Goal: Obtain resource: Obtain resource

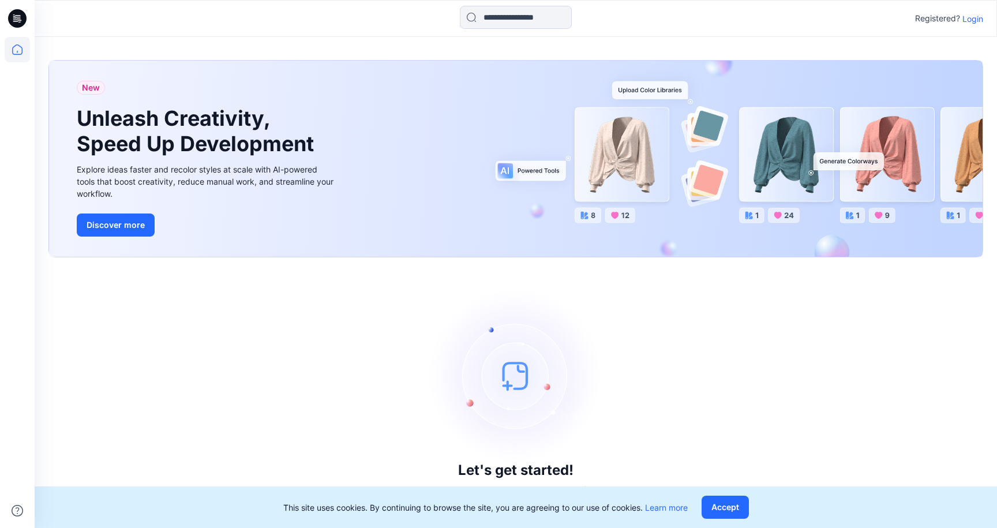
click at [981, 20] on p "Login" at bounding box center [972, 19] width 21 height 12
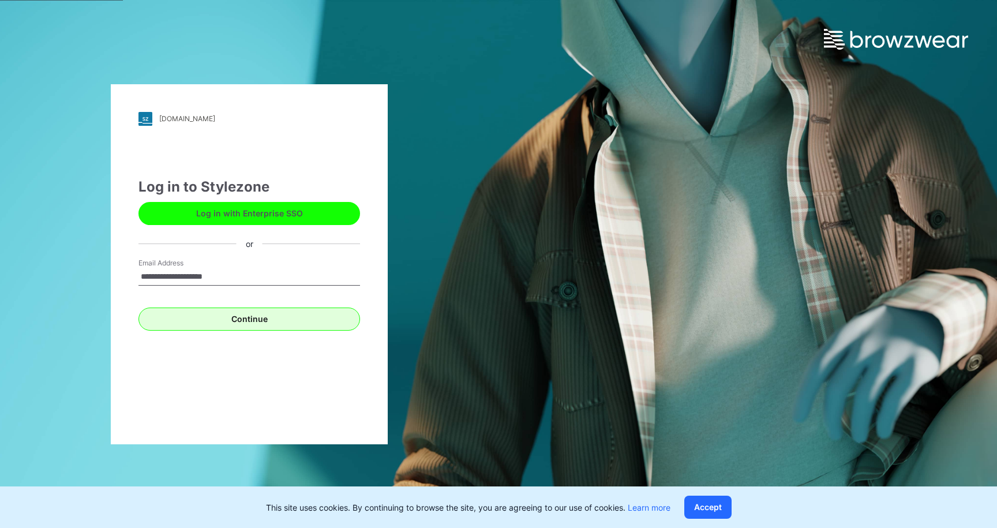
type input "**********"
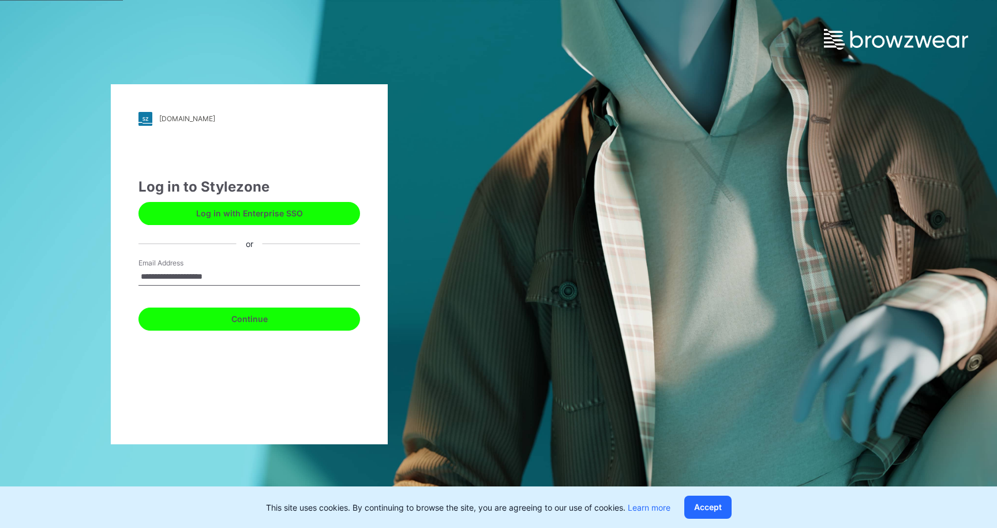
click at [272, 325] on button "Continue" at bounding box center [249, 319] width 222 height 23
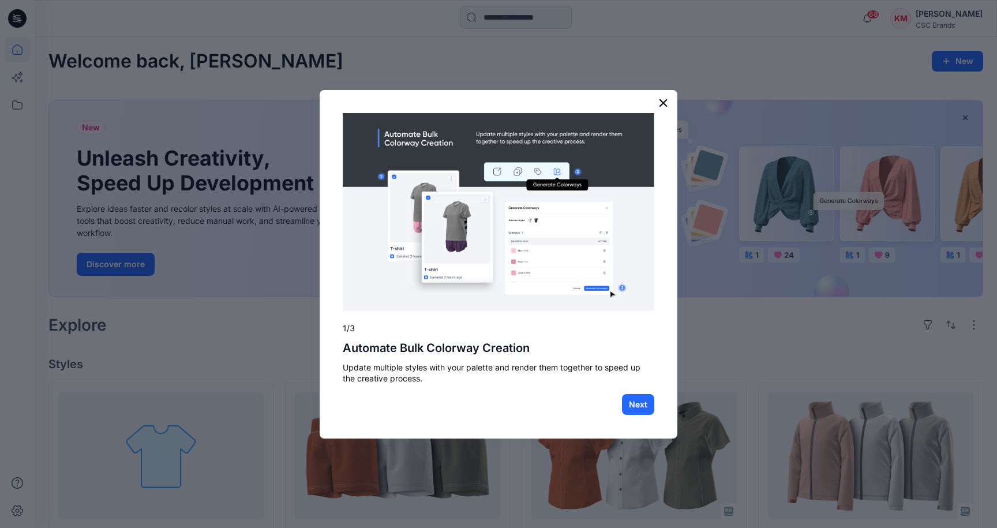
click at [667, 105] on button "×" at bounding box center [663, 102] width 11 height 18
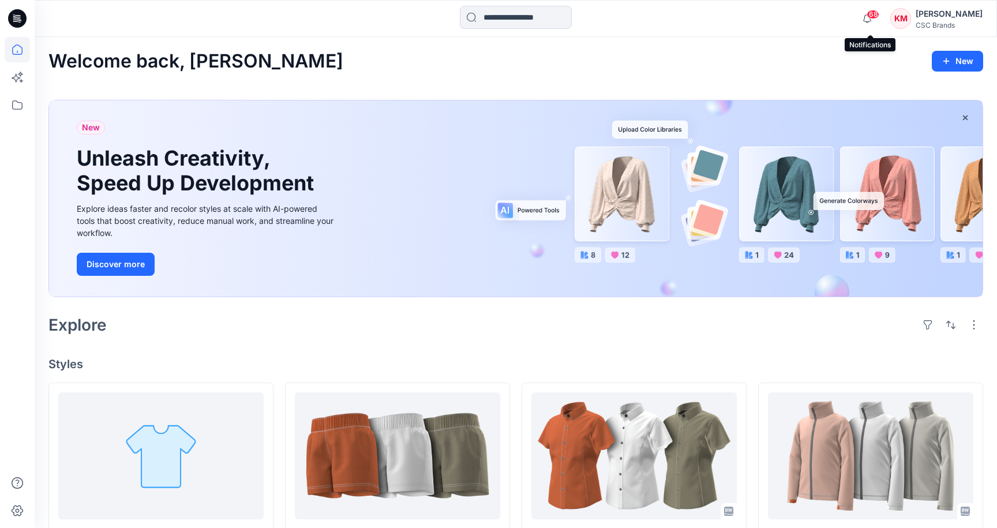
click at [879, 15] on span "68" at bounding box center [873, 14] width 13 height 9
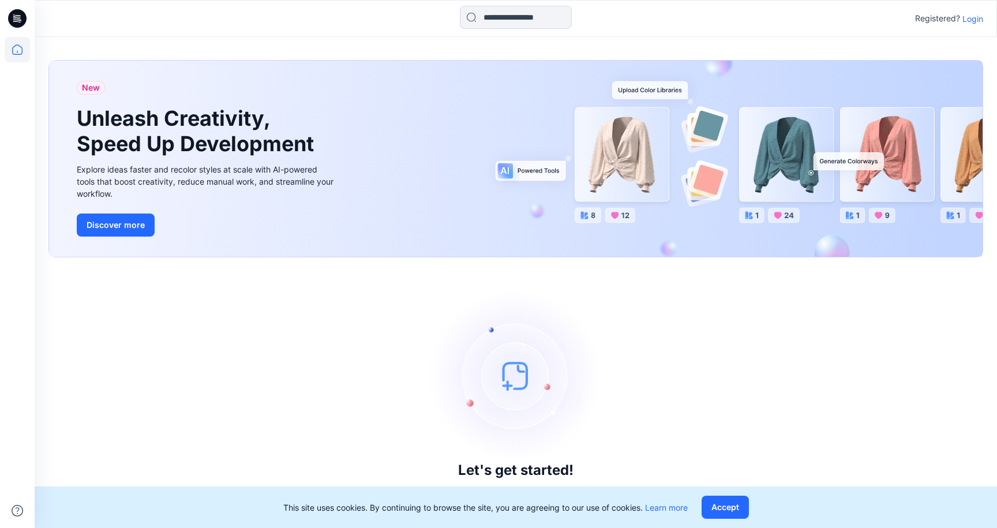
click at [980, 28] on div "Registered? Login" at bounding box center [516, 18] width 962 height 25
click at [978, 24] on p "Login" at bounding box center [972, 19] width 21 height 12
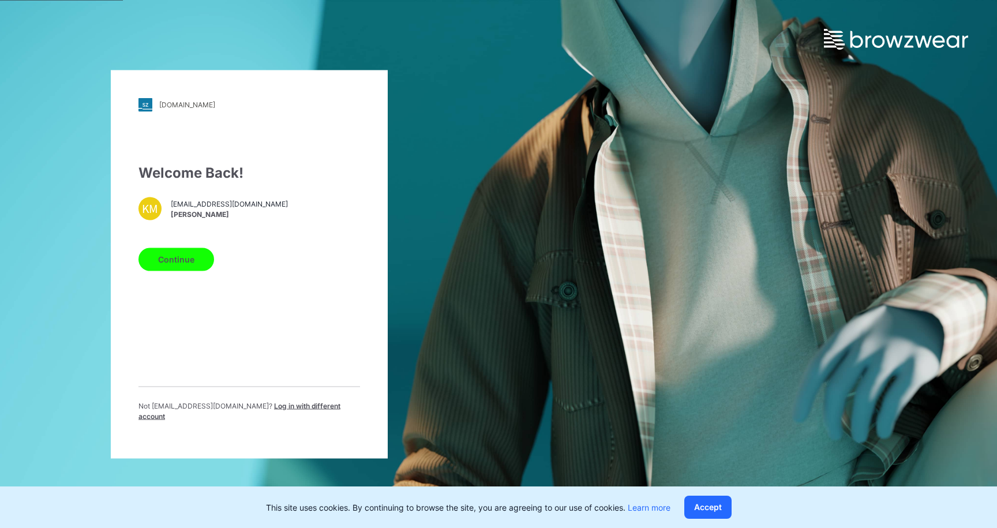
click at [218, 205] on span "kmaguire@columbia.com" at bounding box center [229, 204] width 117 height 10
click at [178, 271] on button "Continue" at bounding box center [176, 259] width 76 height 23
click at [174, 266] on button "Continue" at bounding box center [176, 259] width 76 height 23
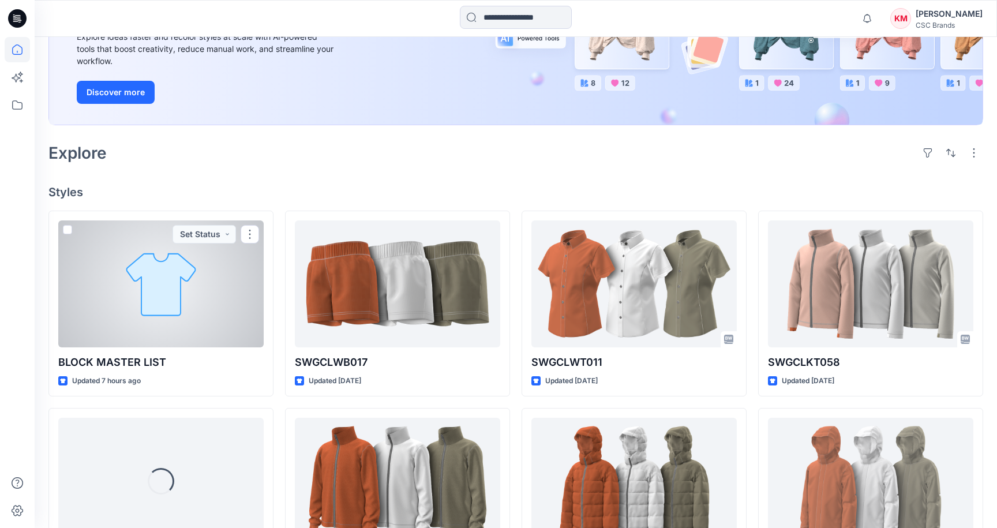
scroll to position [171, 0]
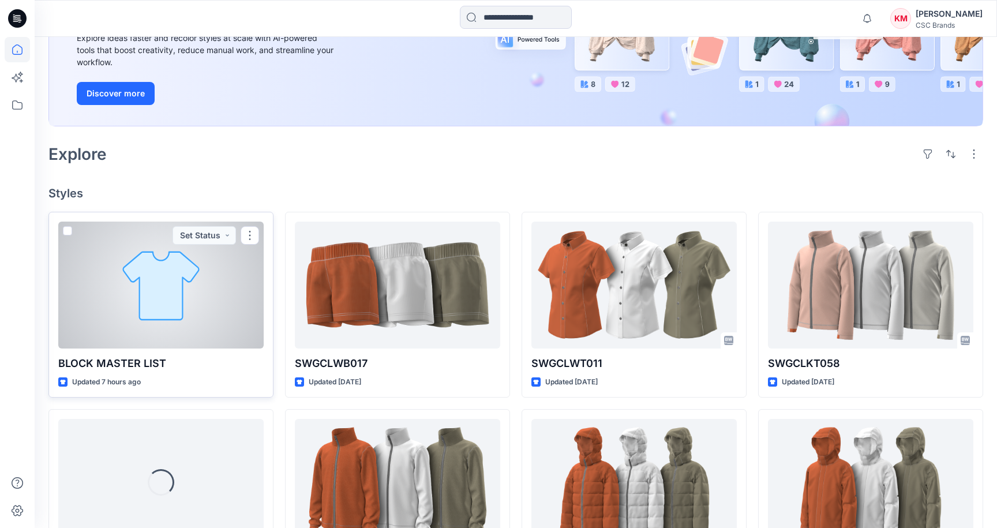
click at [181, 259] on div at bounding box center [160, 285] width 205 height 127
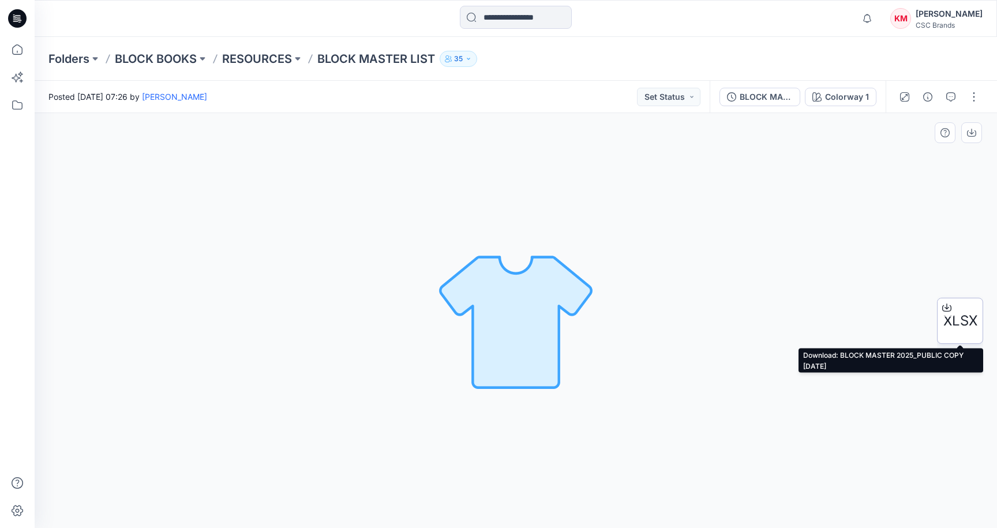
click at [968, 332] on div "XLSX" at bounding box center [960, 321] width 46 height 46
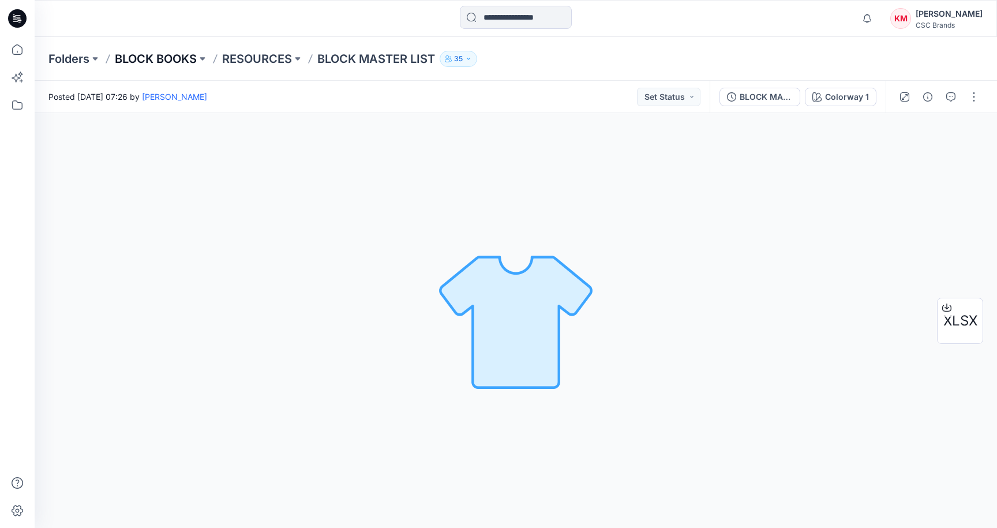
click at [171, 59] on p "BLOCK BOOKS" at bounding box center [156, 59] width 82 height 16
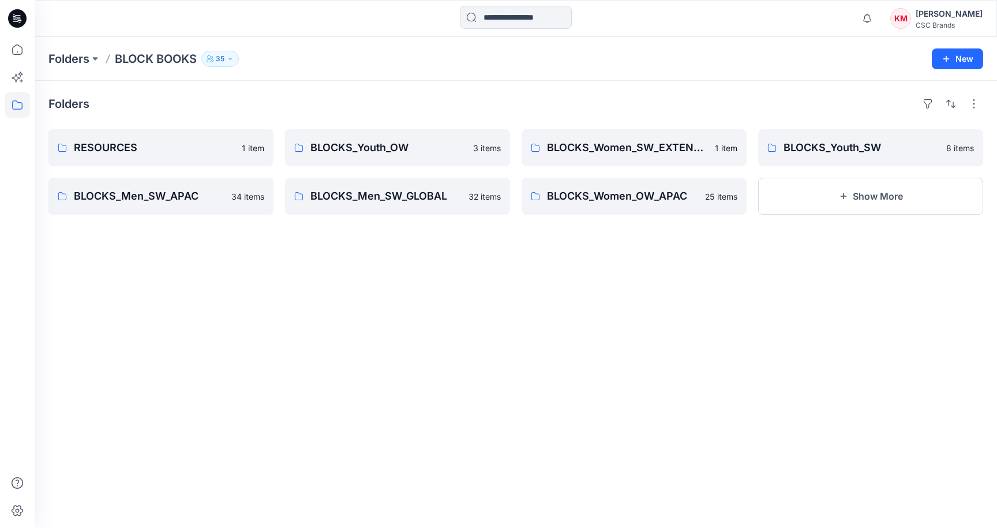
click at [68, 71] on div "Folders BLOCK BOOKS 35 New" at bounding box center [516, 59] width 962 height 44
click at [70, 66] on p "Folders" at bounding box center [68, 59] width 41 height 16
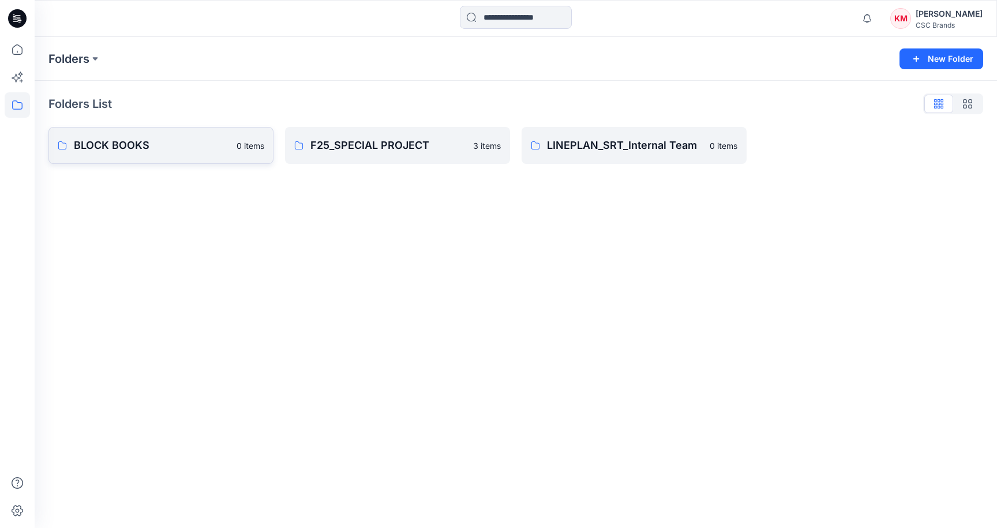
click at [89, 156] on link "BLOCK BOOKS 0 items" at bounding box center [160, 145] width 225 height 37
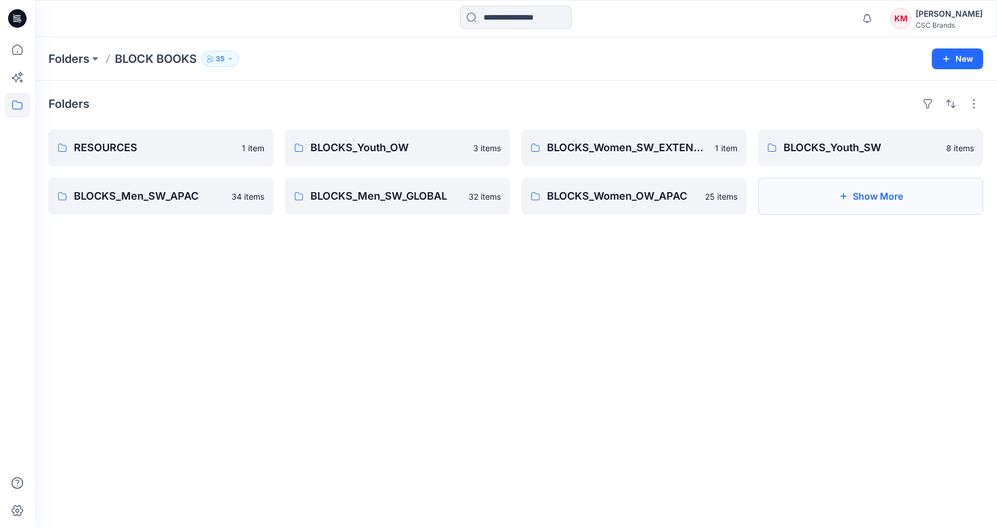
click at [809, 203] on button "Show More" at bounding box center [870, 196] width 225 height 37
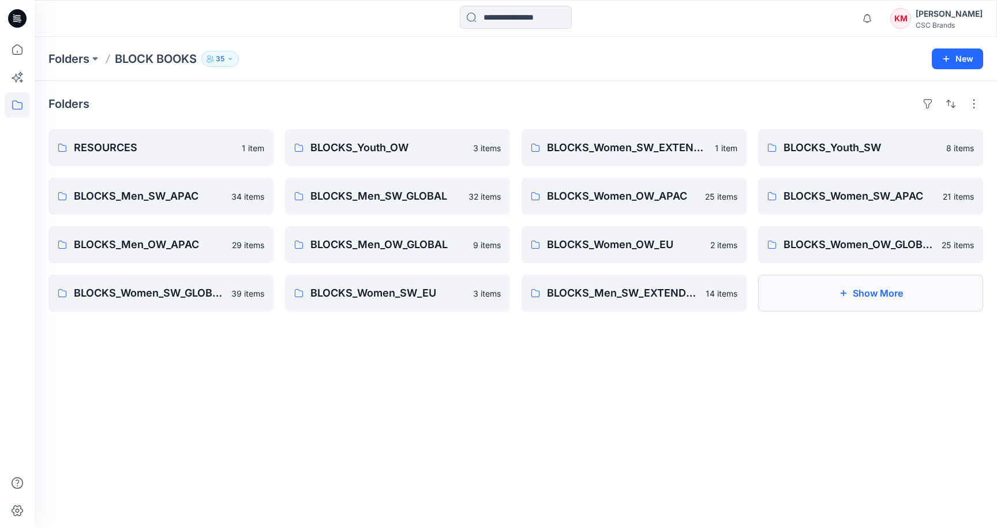
click at [823, 284] on button "Show More" at bounding box center [870, 293] width 225 height 37
click at [245, 156] on link "RESOURCES" at bounding box center [160, 147] width 225 height 37
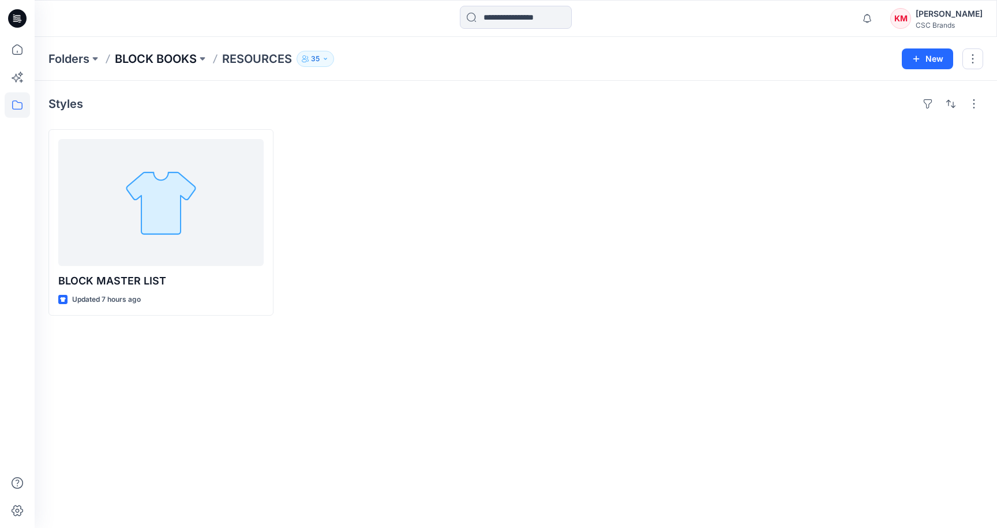
click at [136, 61] on p "BLOCK BOOKS" at bounding box center [156, 59] width 82 height 16
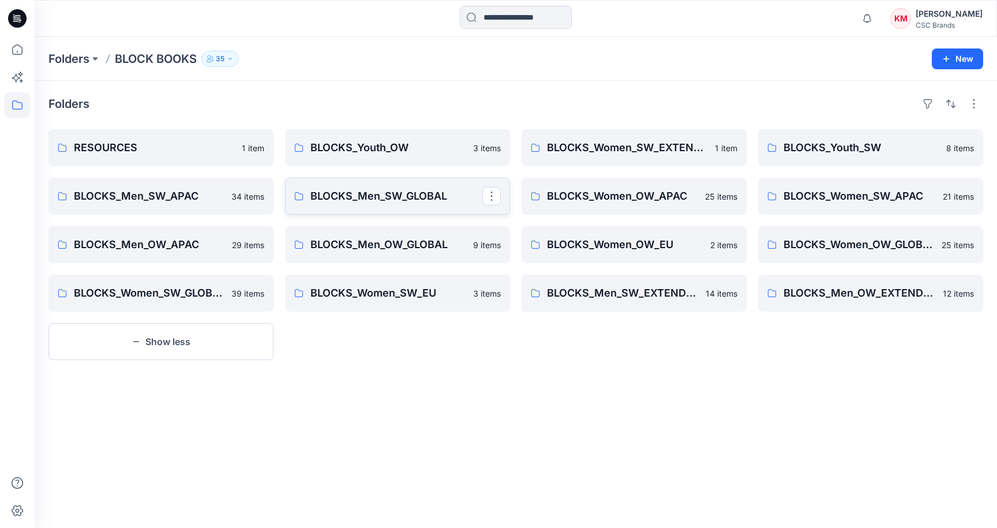
click at [369, 205] on link "BLOCKS_Men_SW_GLOBAL" at bounding box center [397, 196] width 225 height 37
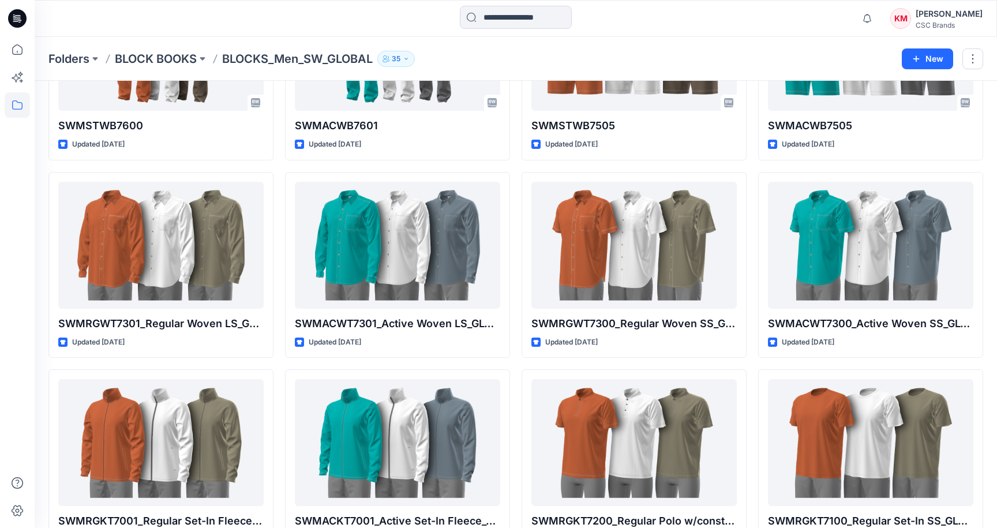
scroll to position [1137, 0]
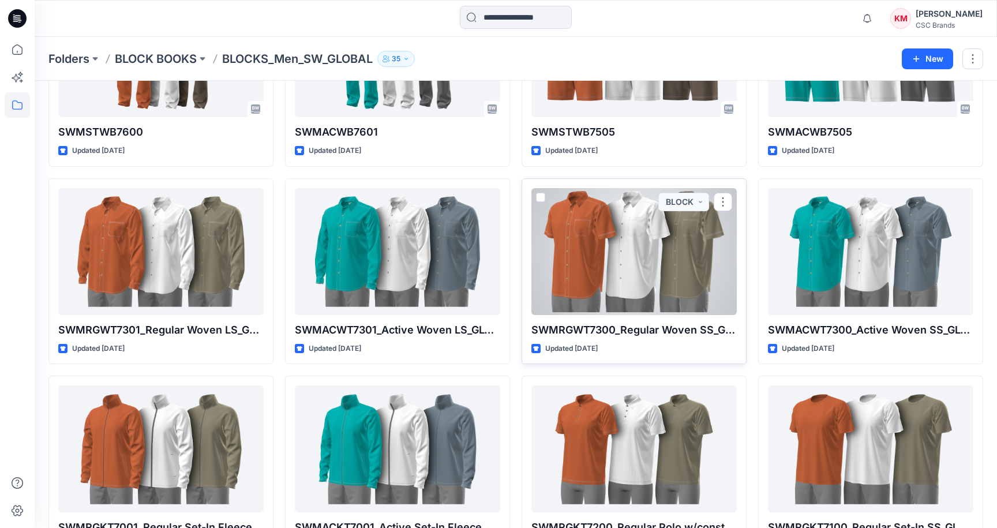
click at [557, 235] on div at bounding box center [633, 251] width 205 height 127
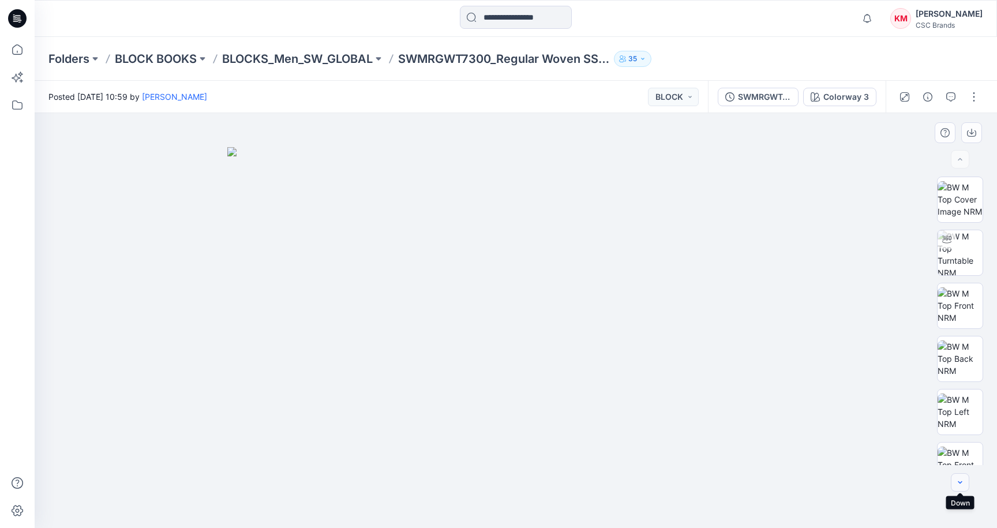
click at [963, 486] on icon "button" at bounding box center [959, 482] width 9 height 9
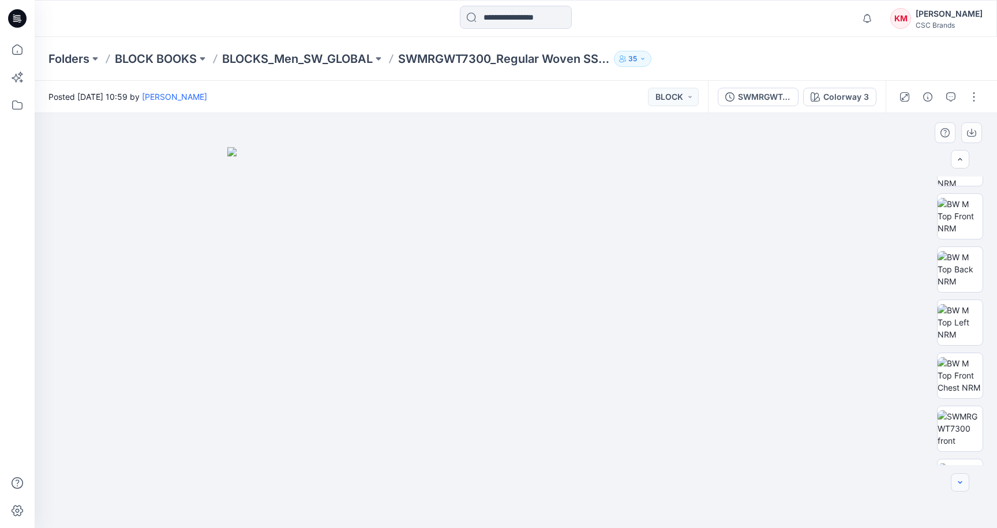
scroll to position [90, 0]
click at [974, 340] on img at bounding box center [960, 321] width 45 height 36
click at [967, 384] on img at bounding box center [960, 375] width 45 height 36
